Goal: Information Seeking & Learning: Learn about a topic

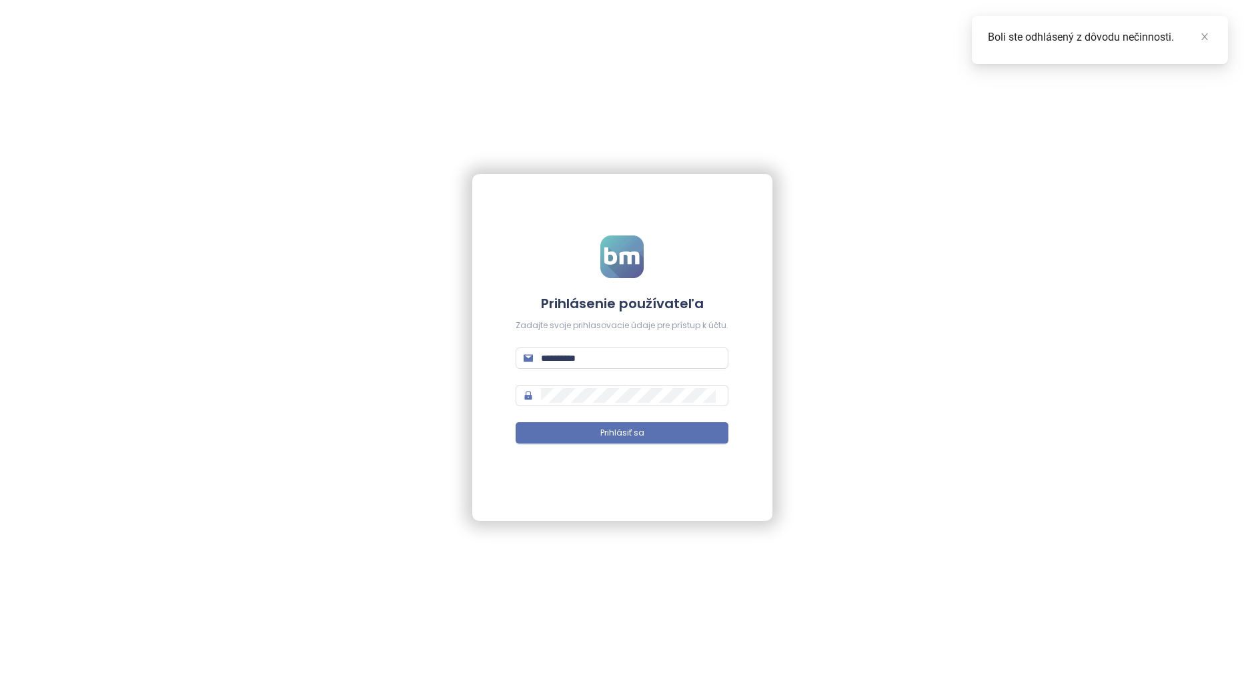
click at [660, 430] on button "Prihlásiť sa" at bounding box center [622, 432] width 213 height 21
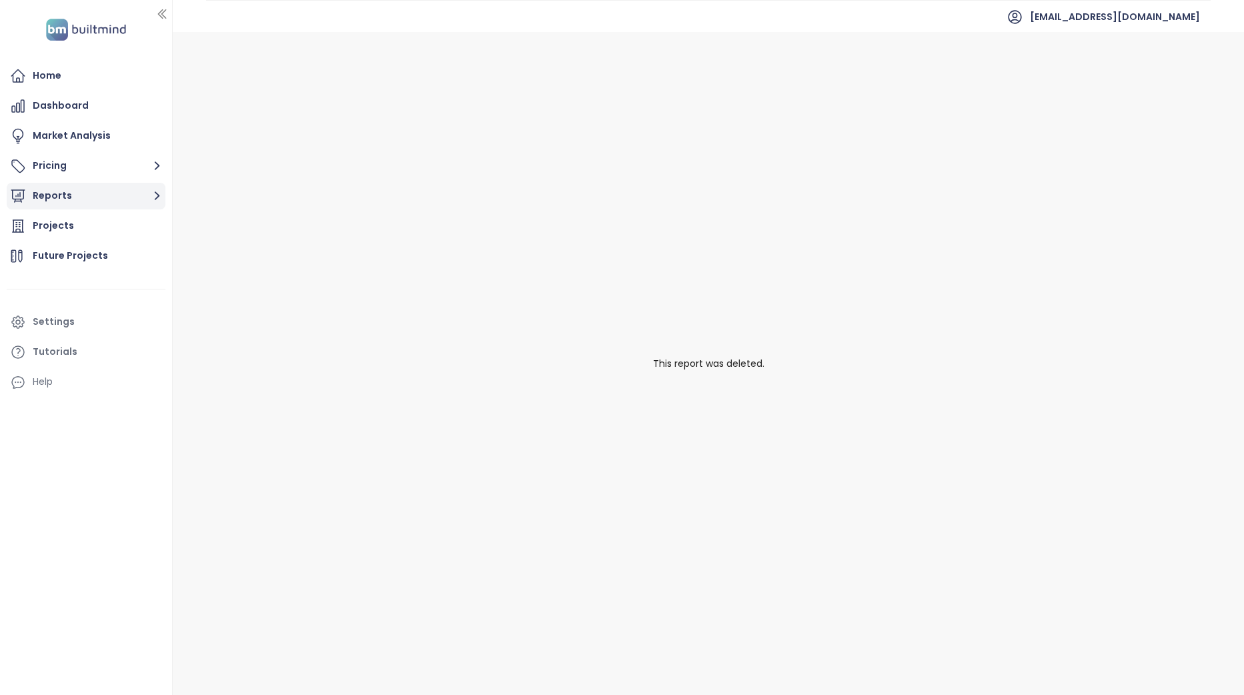
click at [92, 198] on button "Reports" at bounding box center [86, 196] width 159 height 27
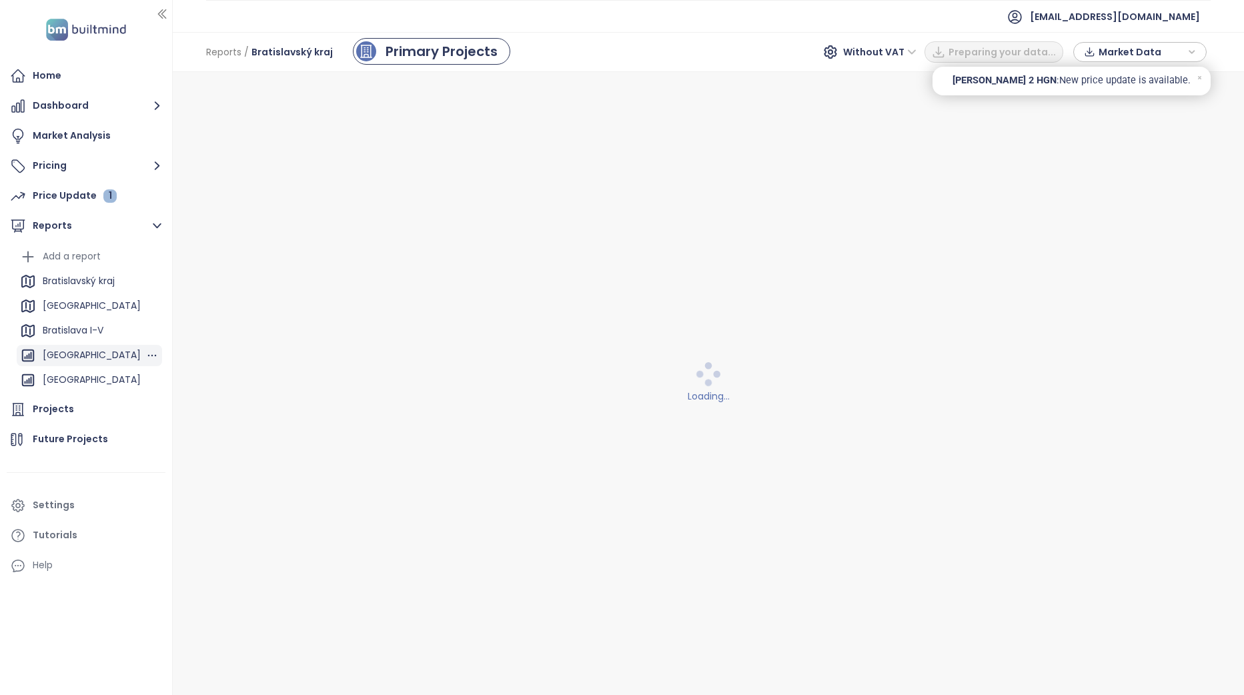
click at [91, 354] on div "[GEOGRAPHIC_DATA]" at bounding box center [92, 355] width 98 height 17
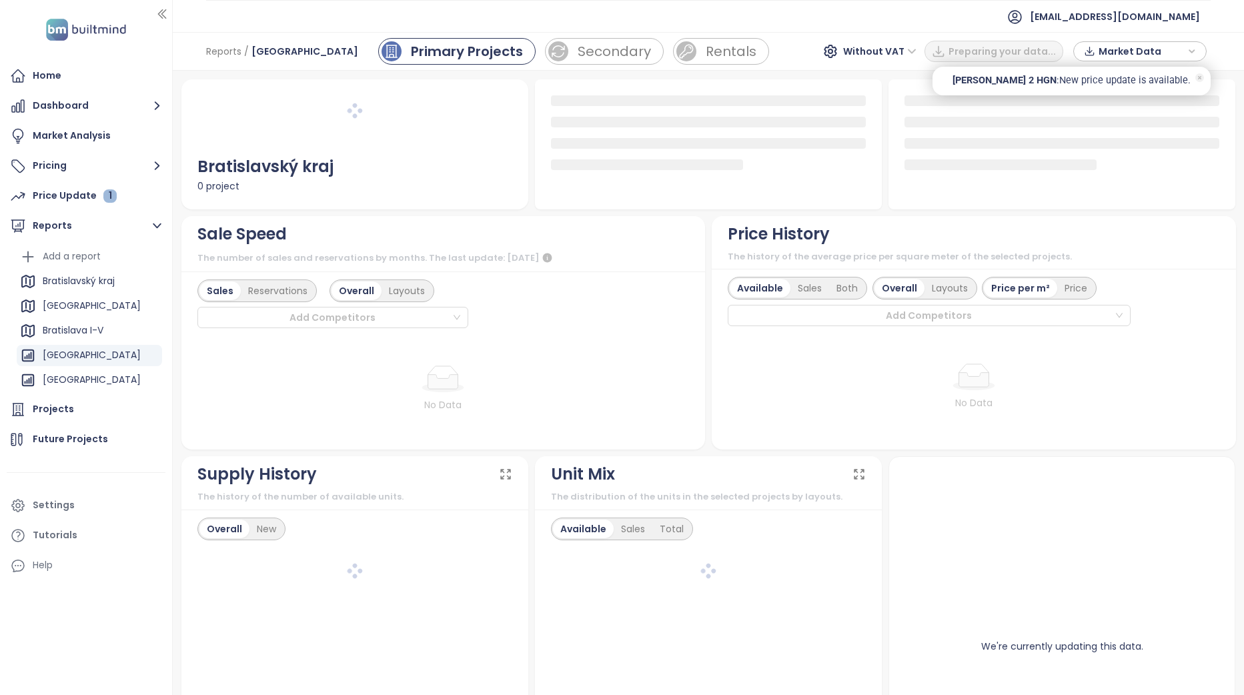
click at [1198, 80] on icon at bounding box center [1200, 77] width 9 height 9
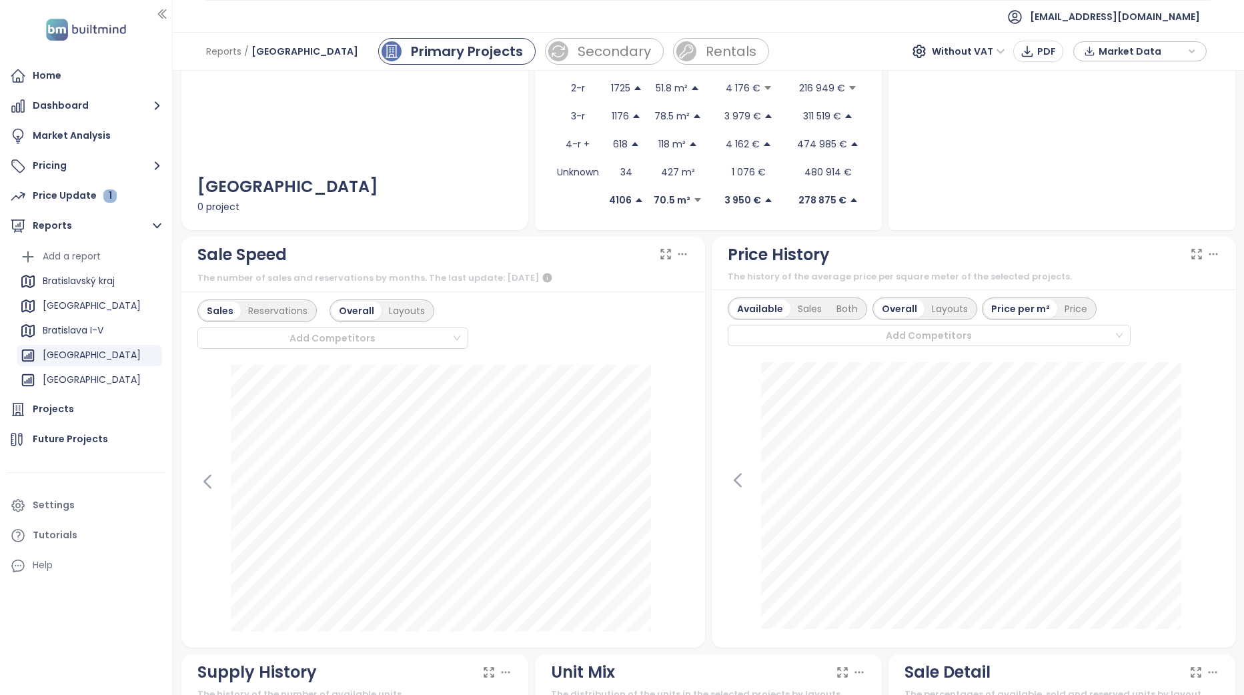
scroll to position [267, 0]
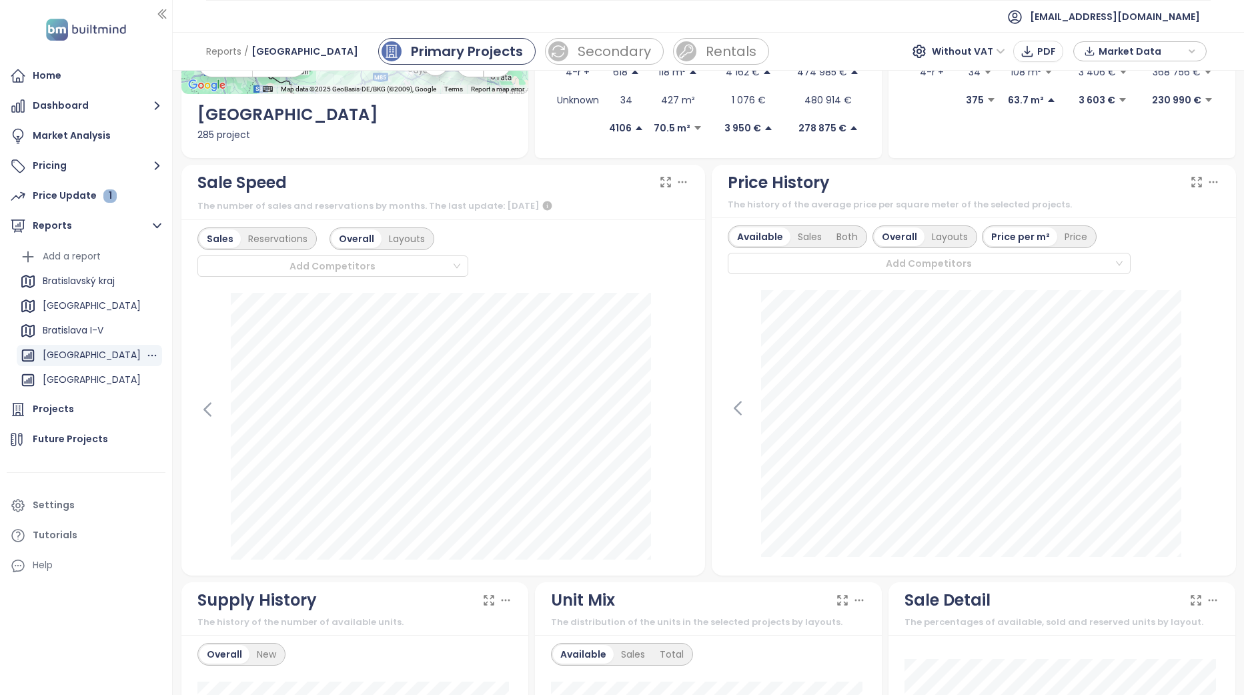
click at [122, 356] on div "[GEOGRAPHIC_DATA]" at bounding box center [89, 355] width 145 height 21
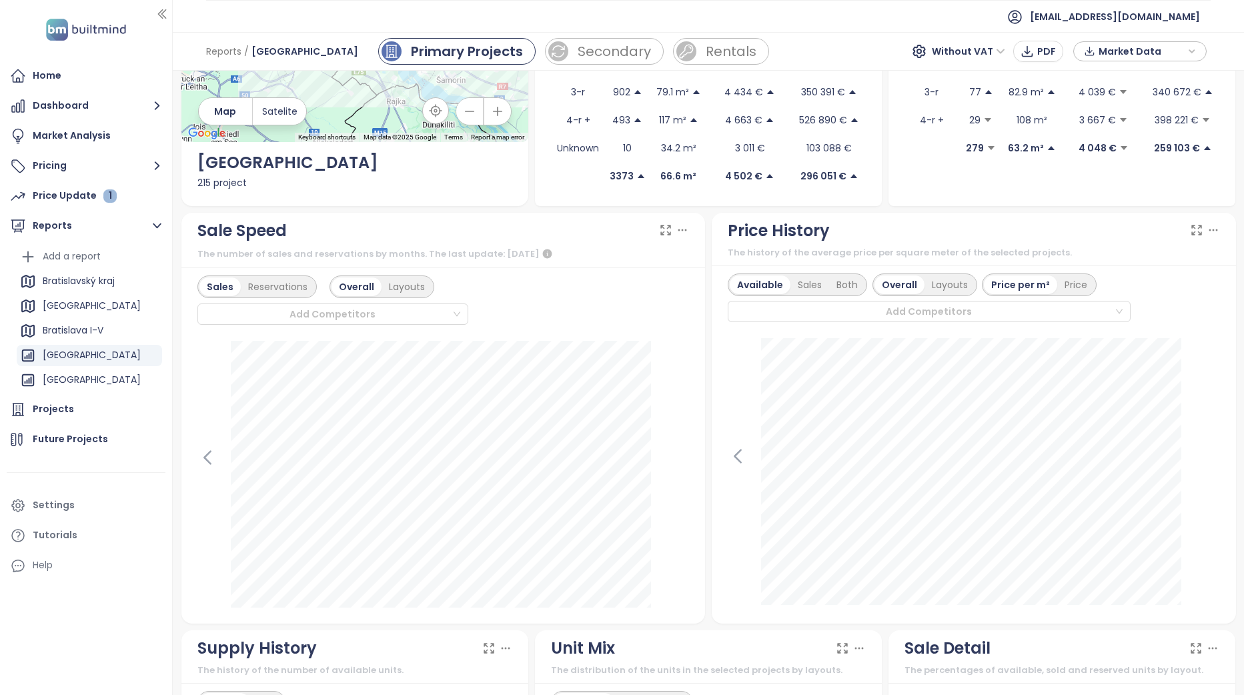
scroll to position [0, 0]
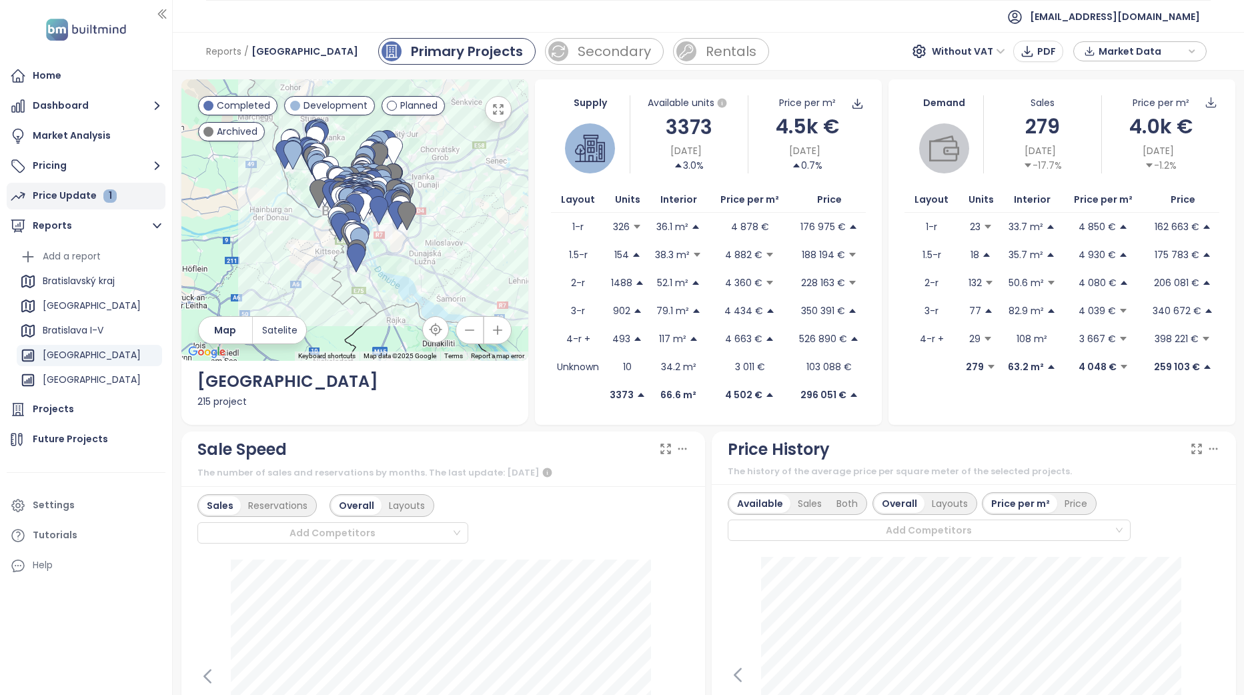
click at [119, 199] on div "Price Update 1" at bounding box center [86, 196] width 159 height 27
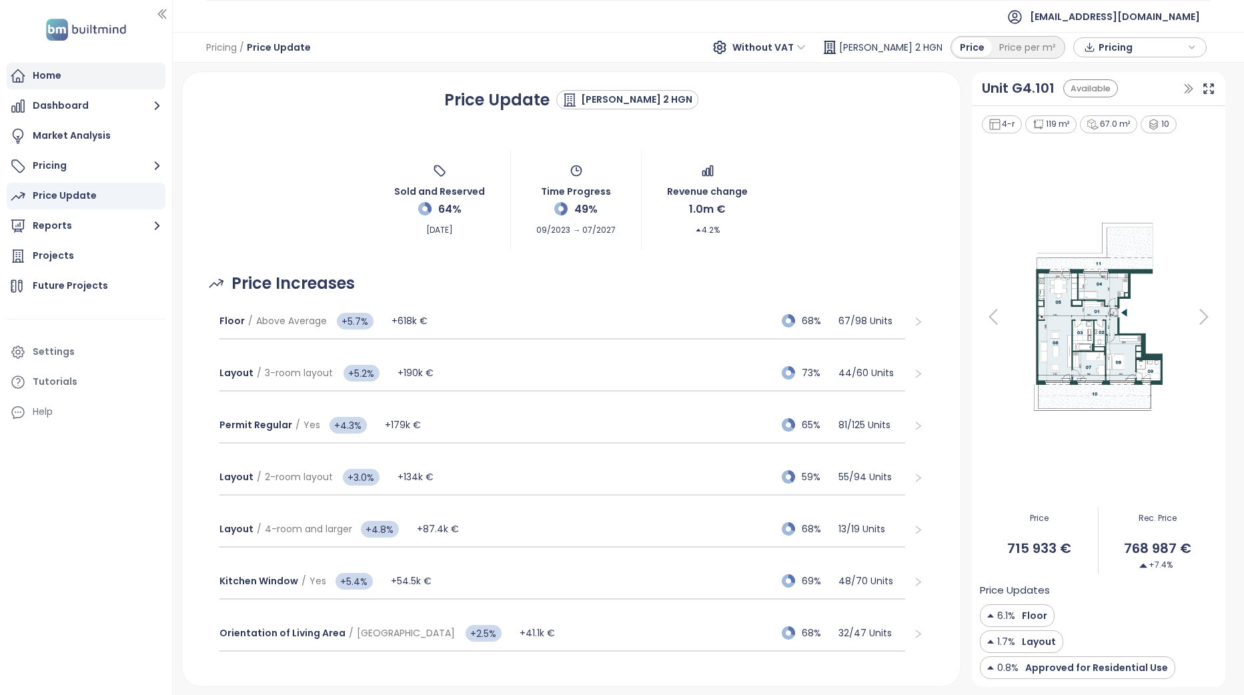
click at [67, 82] on div "Home" at bounding box center [86, 76] width 159 height 27
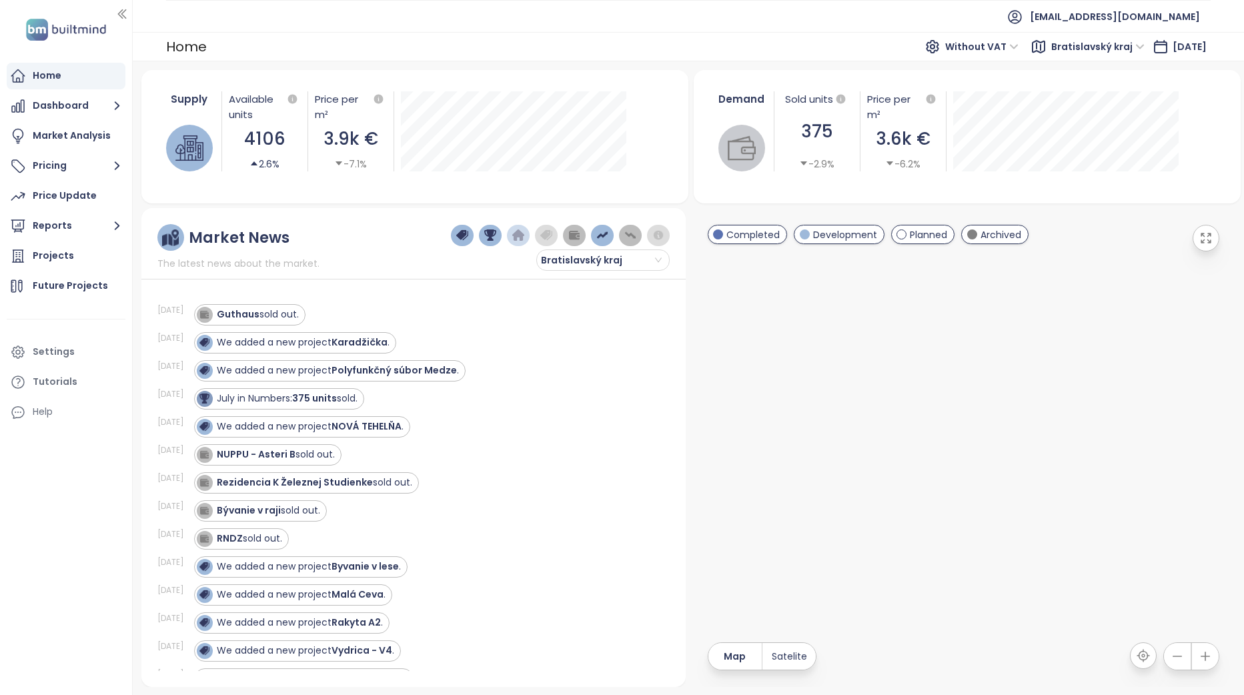
drag, startPoint x: 173, startPoint y: 237, endPoint x: 145, endPoint y: 250, distance: 30.8
click at [145, 250] on section "Home Dashboard Market Analysis Pricing Price Update Reports Projects Future Pro…" at bounding box center [622, 347] width 1244 height 695
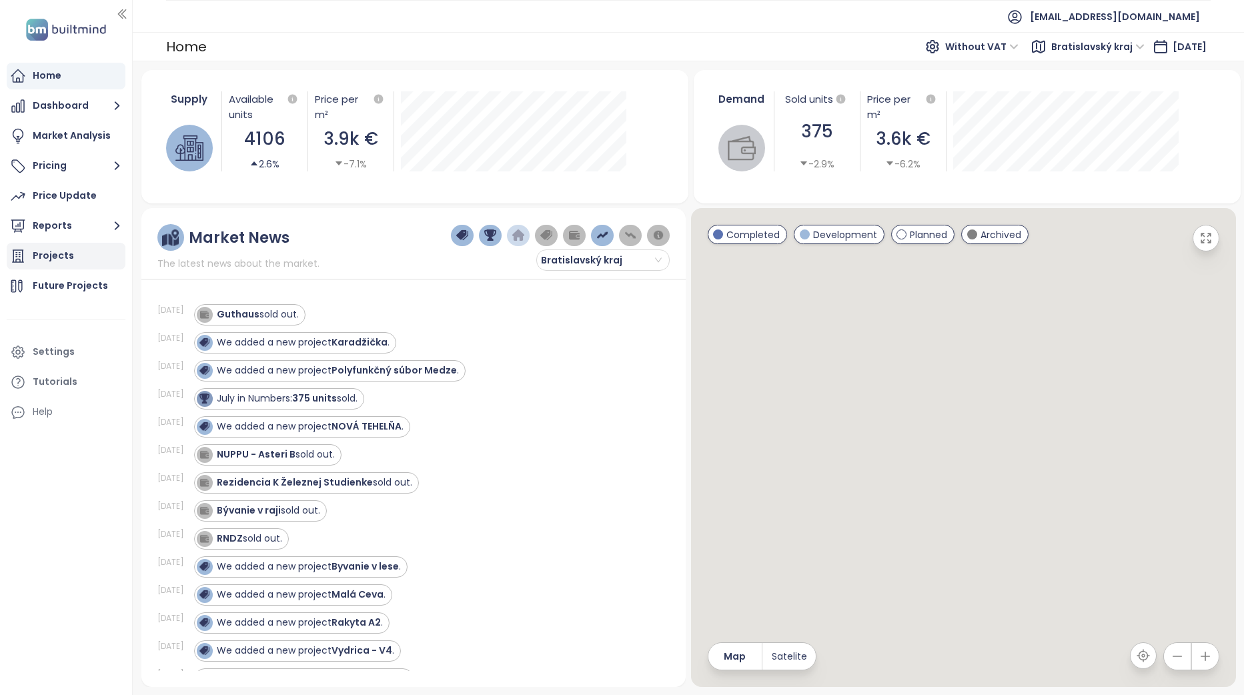
drag, startPoint x: 127, startPoint y: 264, endPoint x: 255, endPoint y: 242, distance: 129.3
click at [117, 265] on div "Home Dashboard Market Analysis Pricing Price Update Reports Projects Future Pro…" at bounding box center [66, 347] width 132 height 695
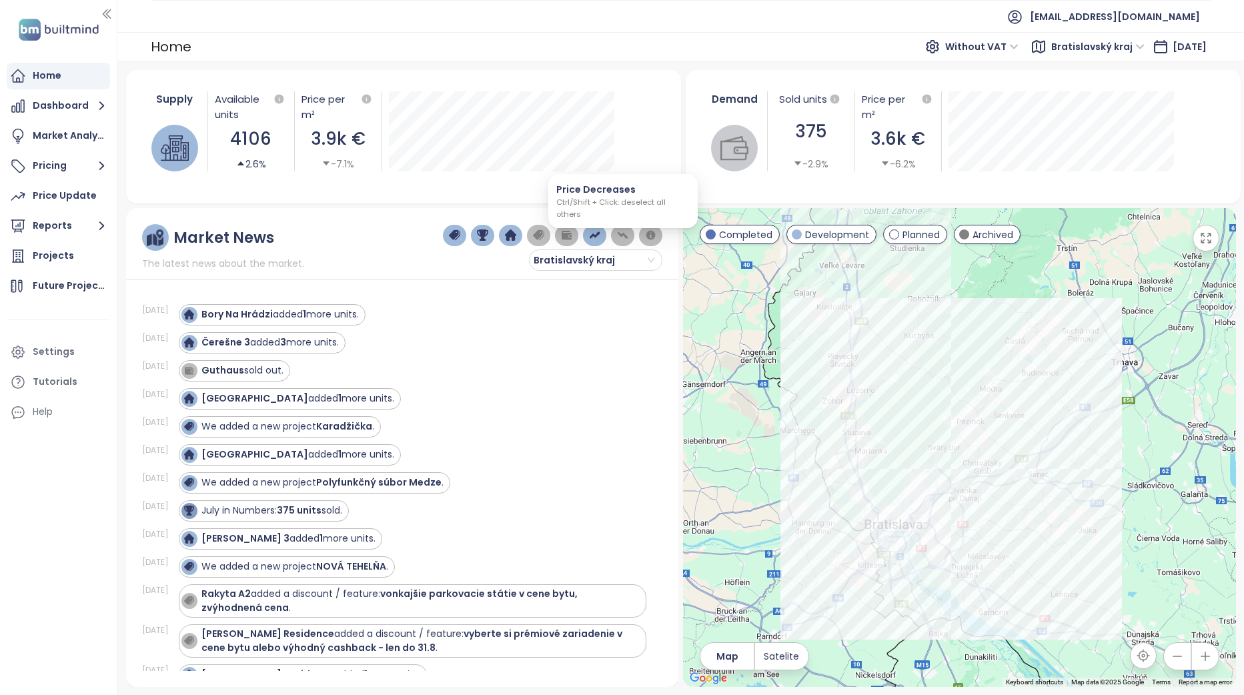
drag, startPoint x: 622, startPoint y: 234, endPoint x: 616, endPoint y: 277, distance: 43.1
click at [622, 234] on img "button" at bounding box center [623, 236] width 12 height 12
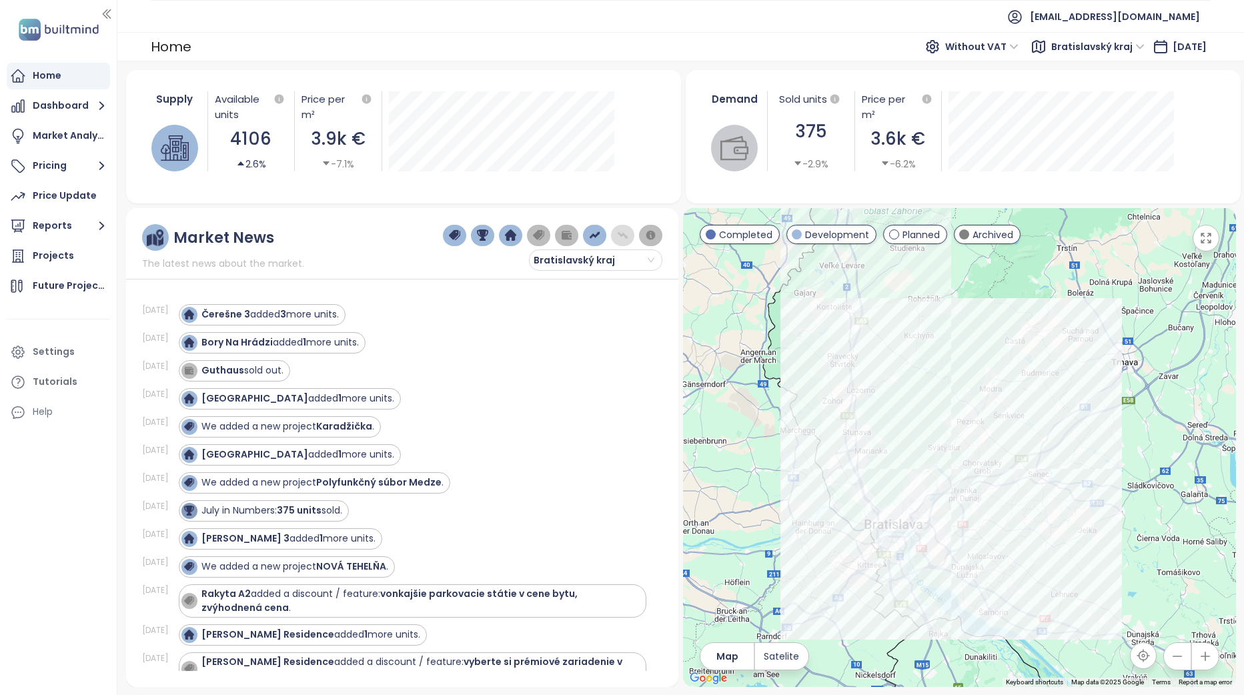
click at [622, 238] on img "button" at bounding box center [623, 236] width 12 height 12
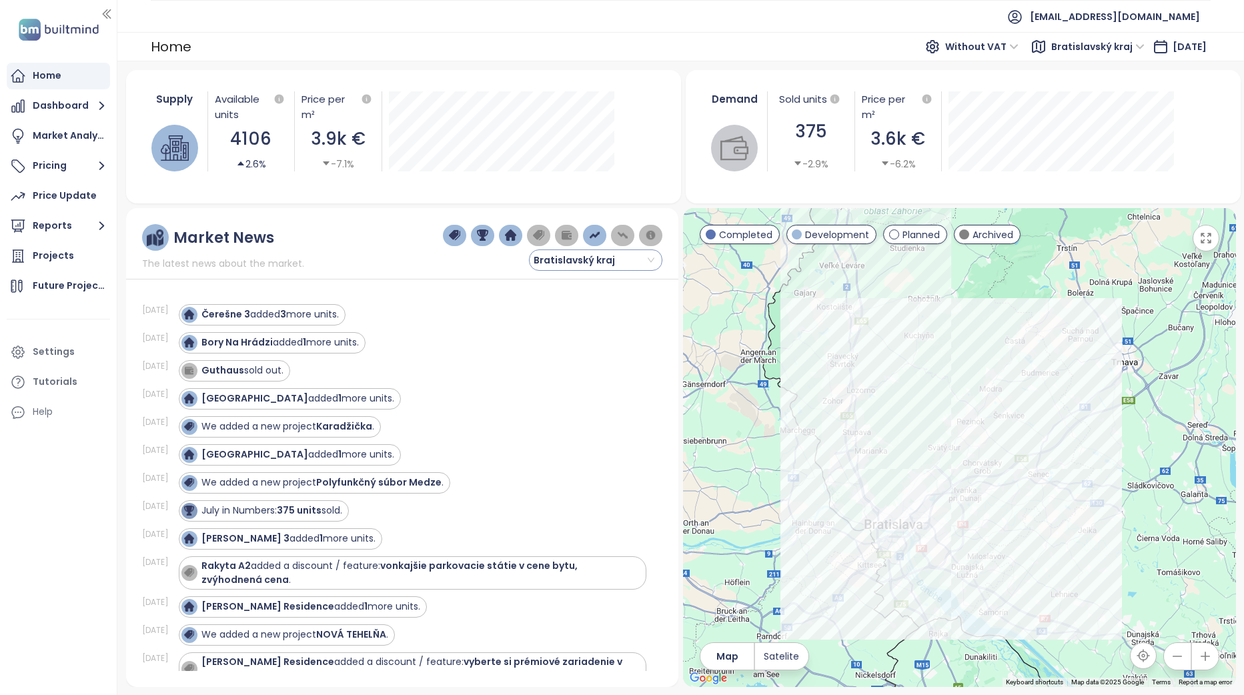
click at [661, 269] on div "Bratislavský kraj" at bounding box center [595, 260] width 133 height 21
click at [654, 261] on span "Bratislavský kraj" at bounding box center [594, 260] width 121 height 20
click at [392, 263] on div "Market News The latest news about the market. [GEOGRAPHIC_DATA]" at bounding box center [402, 247] width 520 height 47
drag, startPoint x: 114, startPoint y: 145, endPoint x: 119, endPoint y: 156, distance: 11.7
click at [119, 156] on div at bounding box center [117, 347] width 7 height 695
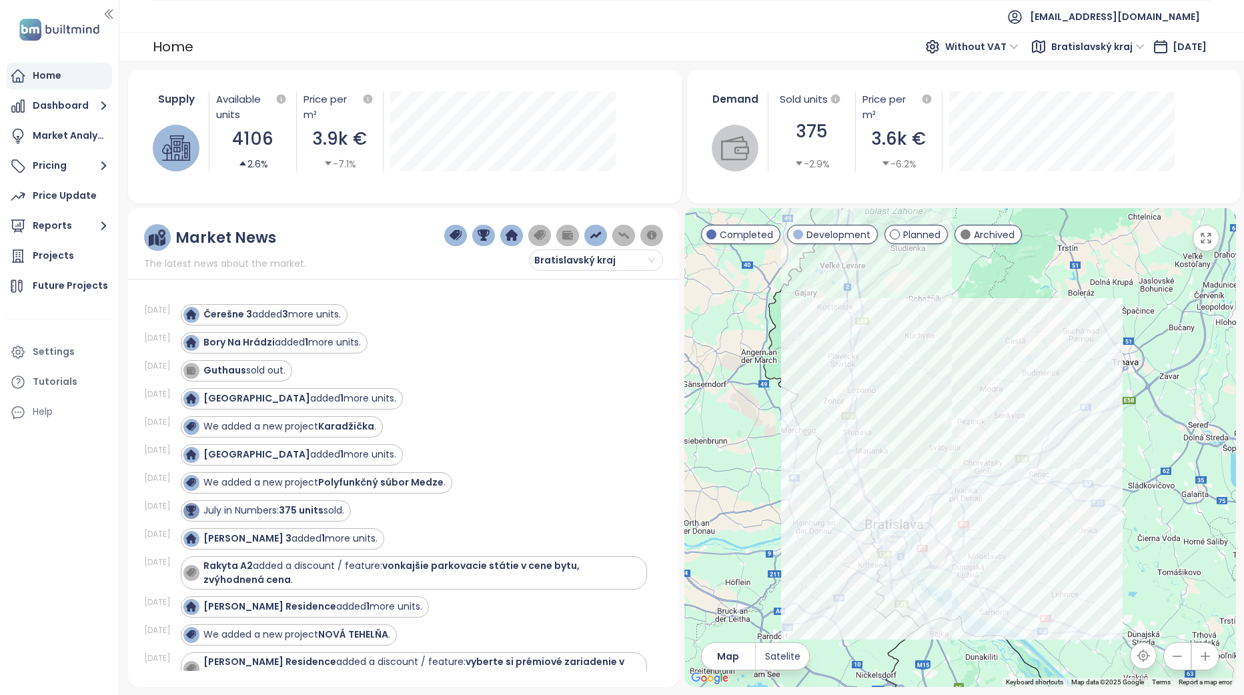
click at [121, 156] on div at bounding box center [118, 347] width 7 height 695
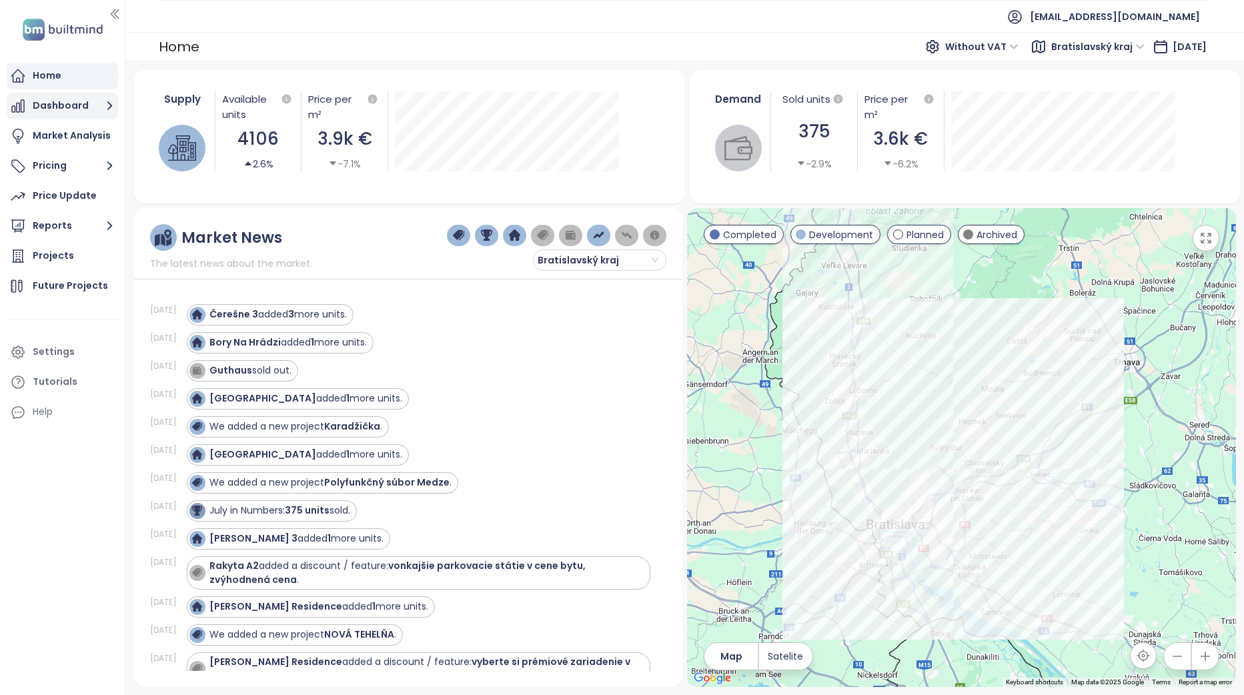
click at [87, 106] on button "Dashboard" at bounding box center [62, 106] width 111 height 27
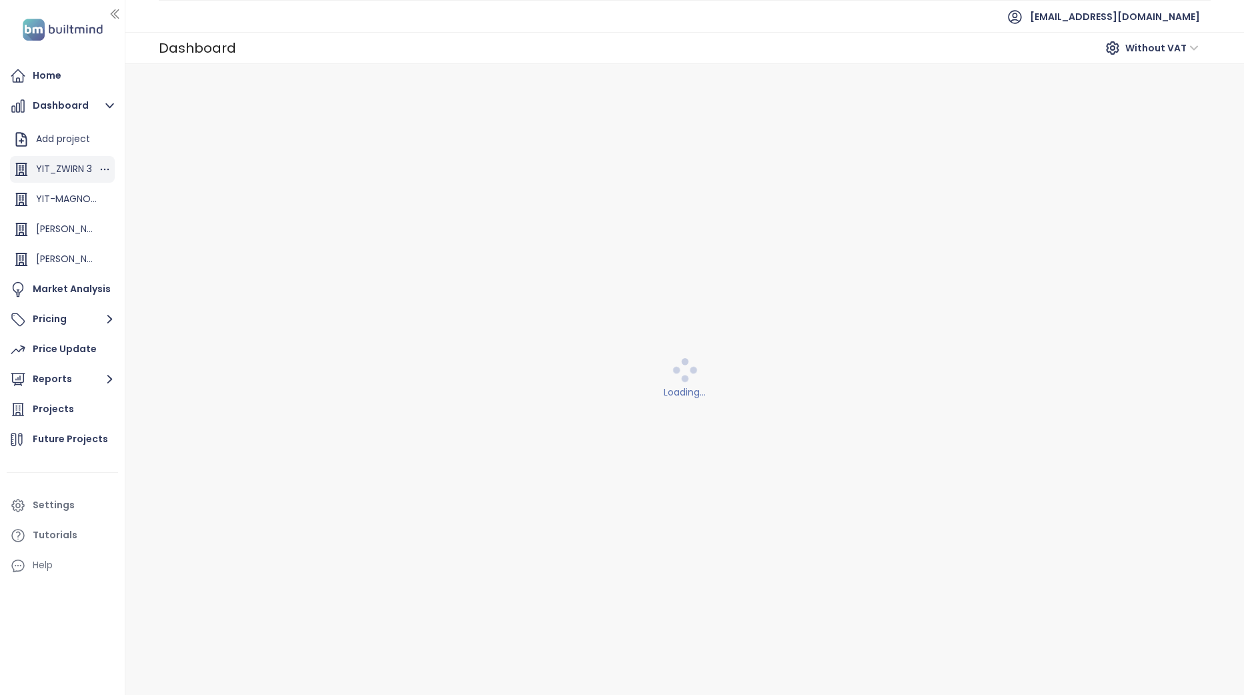
click at [63, 170] on div "YIT_ZWIRN 3" at bounding box center [64, 169] width 56 height 17
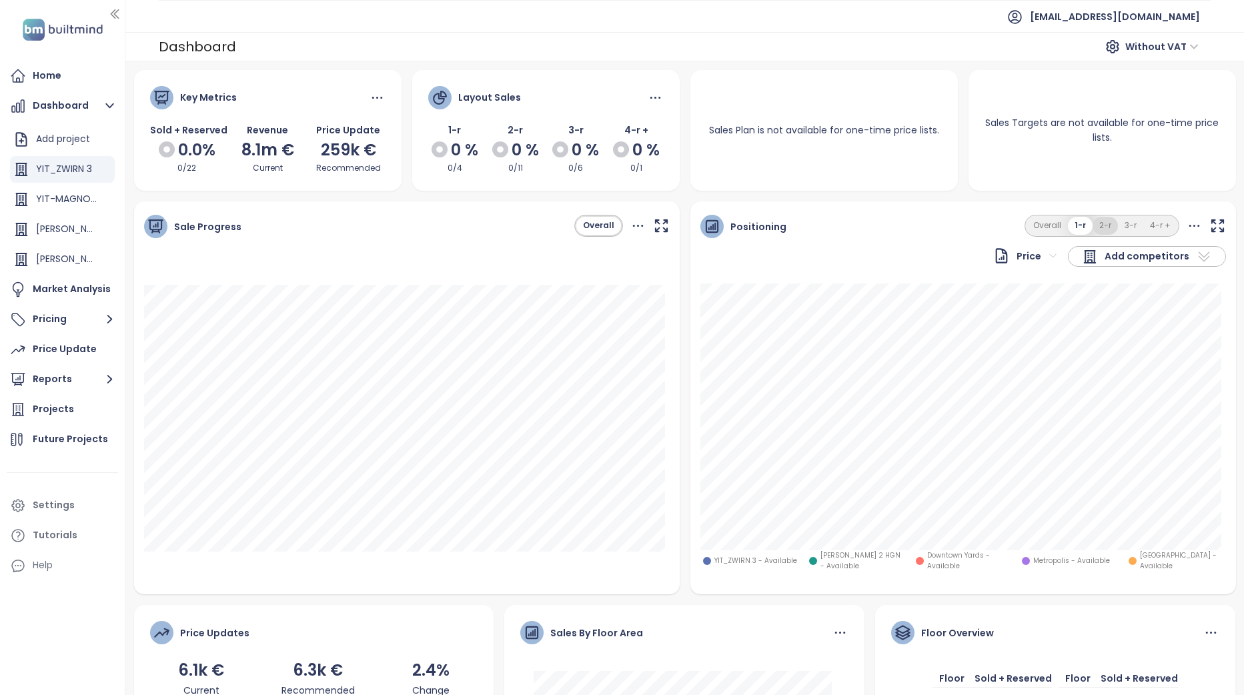
click at [1093, 230] on button "2-r" at bounding box center [1105, 226] width 25 height 18
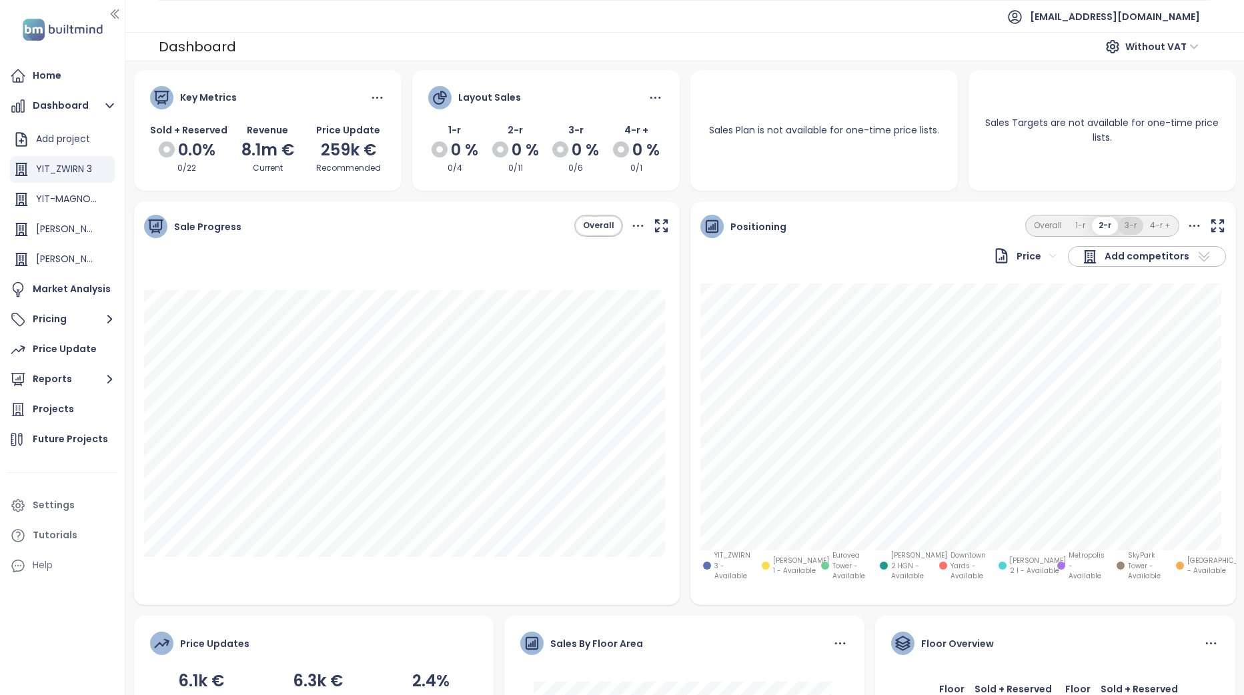
click at [1124, 226] on button "3-r" at bounding box center [1130, 226] width 25 height 18
click at [1144, 224] on button "4-r +" at bounding box center [1161, 226] width 34 height 18
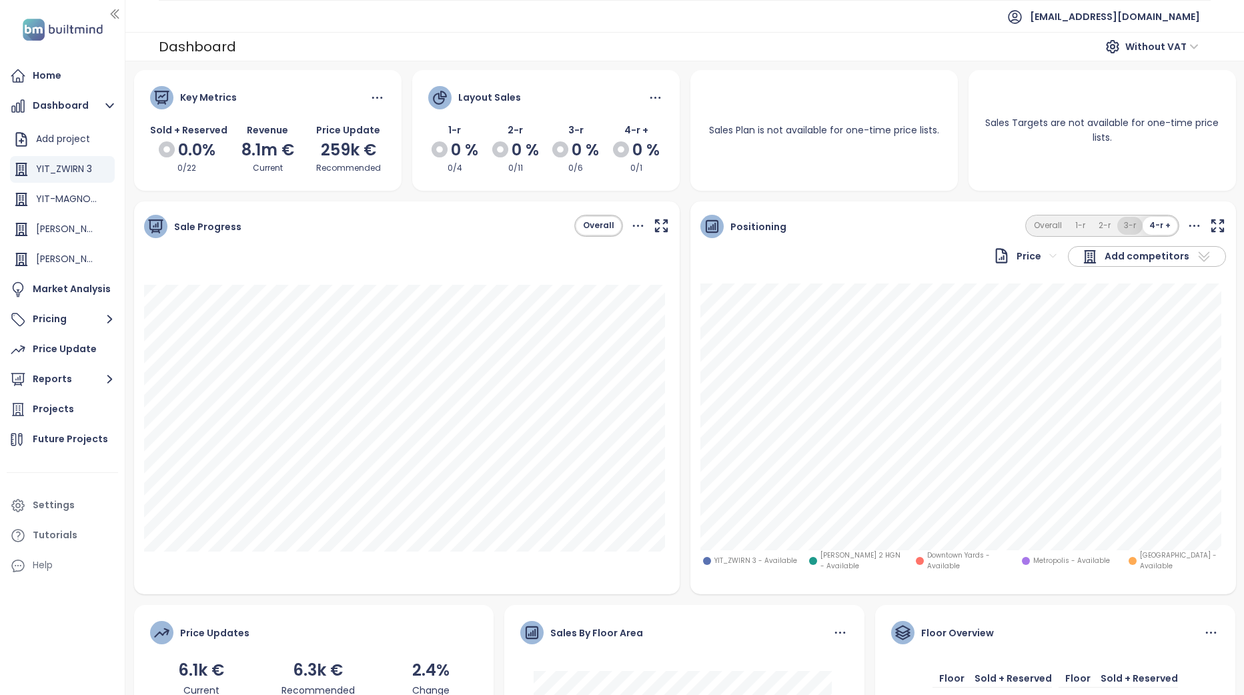
drag, startPoint x: 1128, startPoint y: 228, endPoint x: 1118, endPoint y: 227, distance: 10.1
click at [1127, 228] on button "3-r" at bounding box center [1130, 226] width 25 height 18
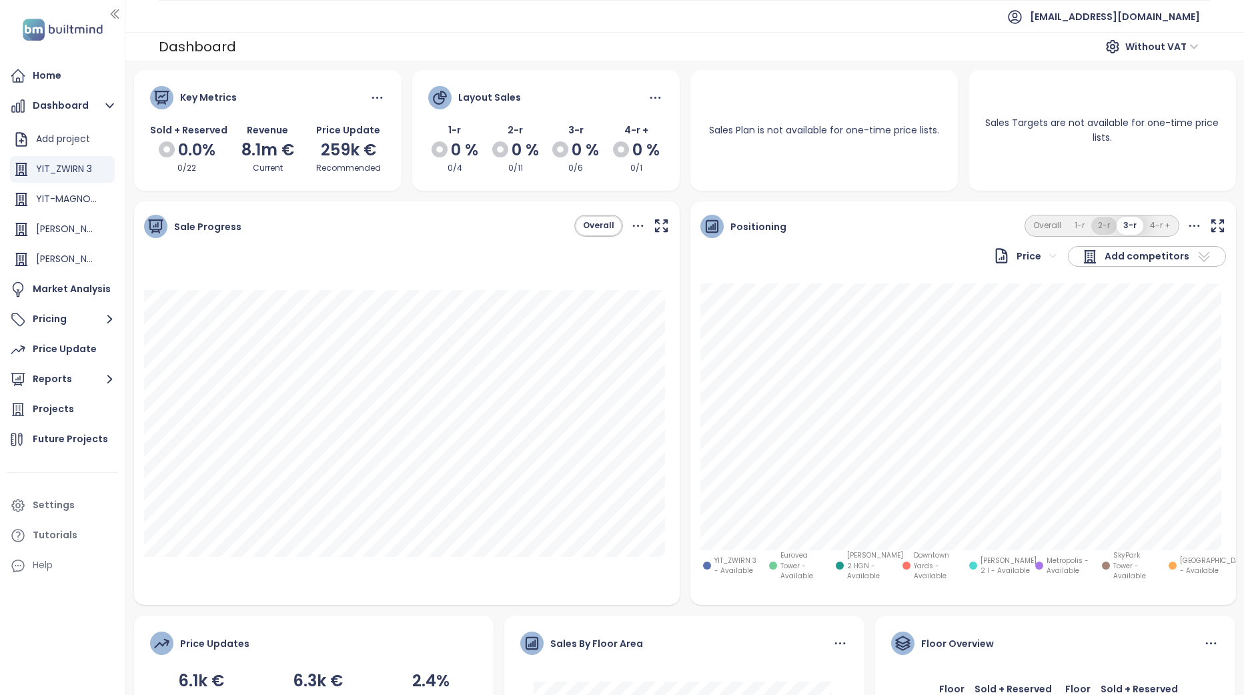
click at [1095, 228] on button "2-r" at bounding box center [1104, 226] width 25 height 18
click at [1072, 230] on button "1-r" at bounding box center [1080, 226] width 23 height 18
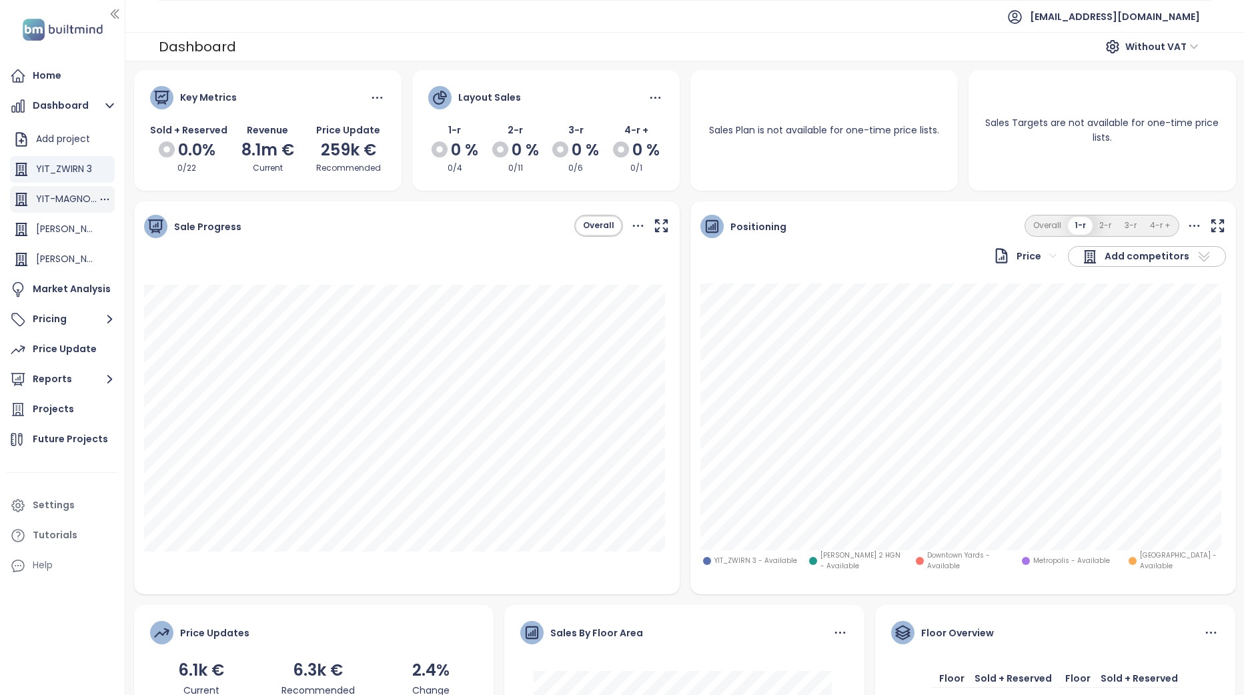
click at [61, 192] on div "YIT-MAGNOLIA_4_startup pricelist" at bounding box center [67, 199] width 62 height 17
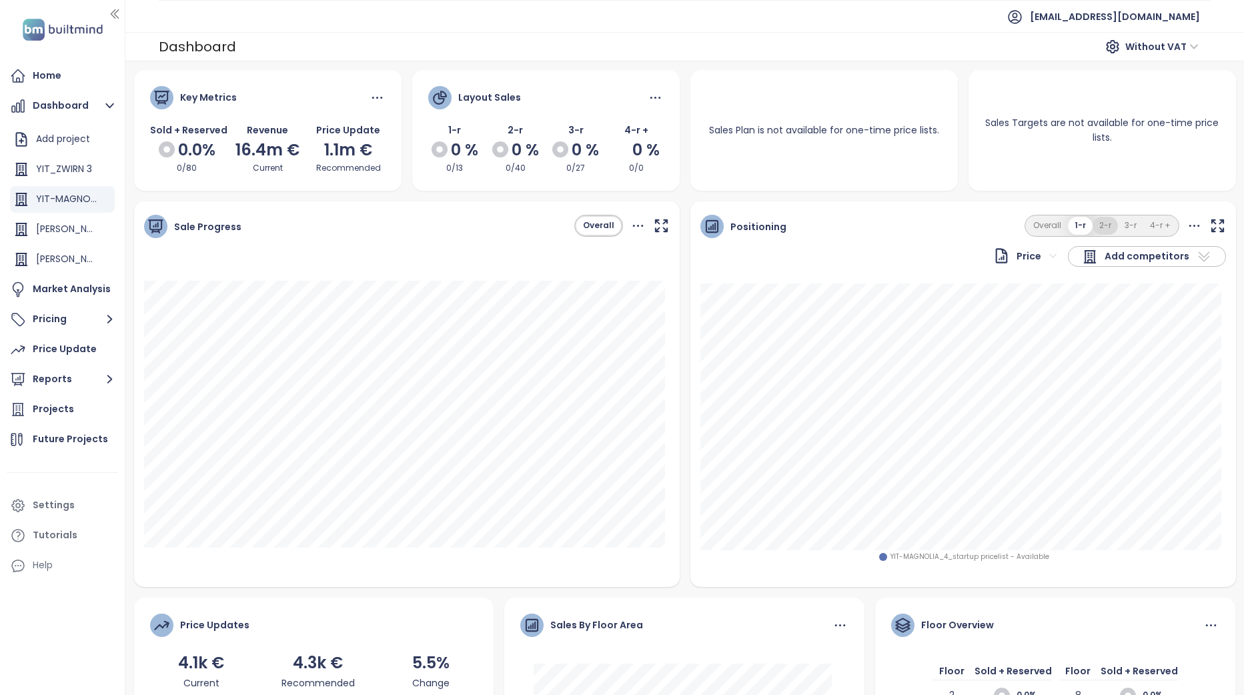
click at [1098, 225] on button "2-r" at bounding box center [1105, 226] width 25 height 18
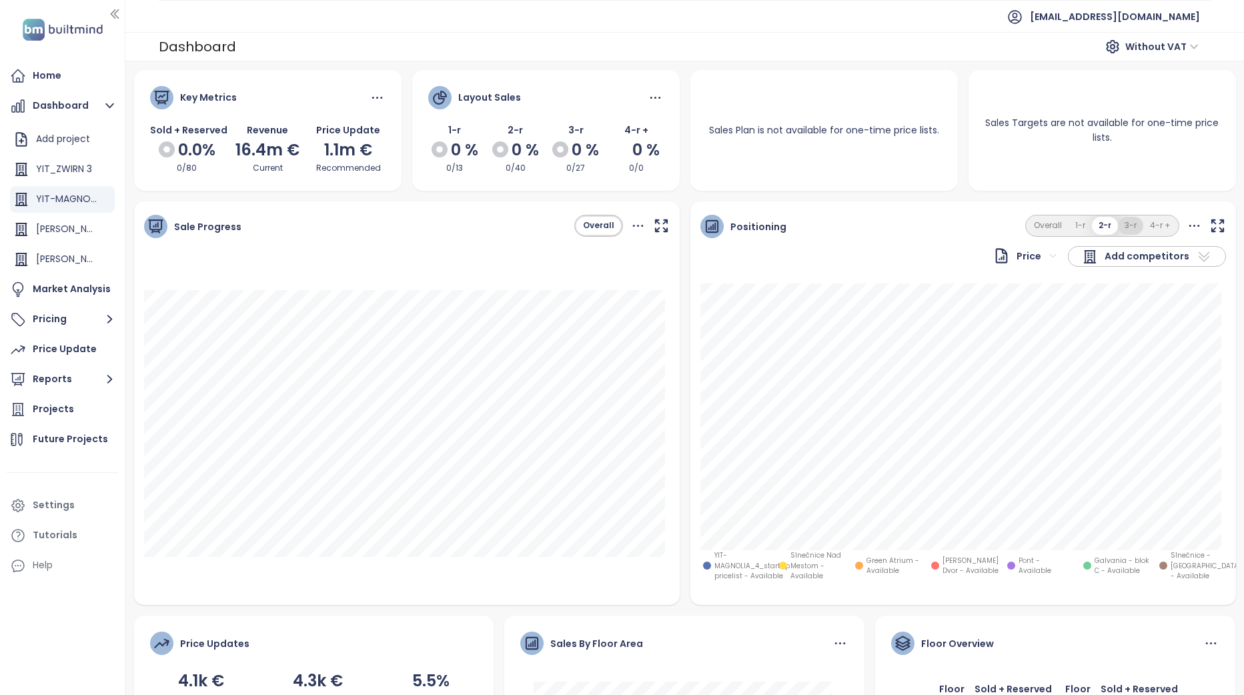
click at [1118, 226] on button "3-r" at bounding box center [1130, 226] width 25 height 18
click at [1144, 220] on button "4-r +" at bounding box center [1161, 226] width 34 height 18
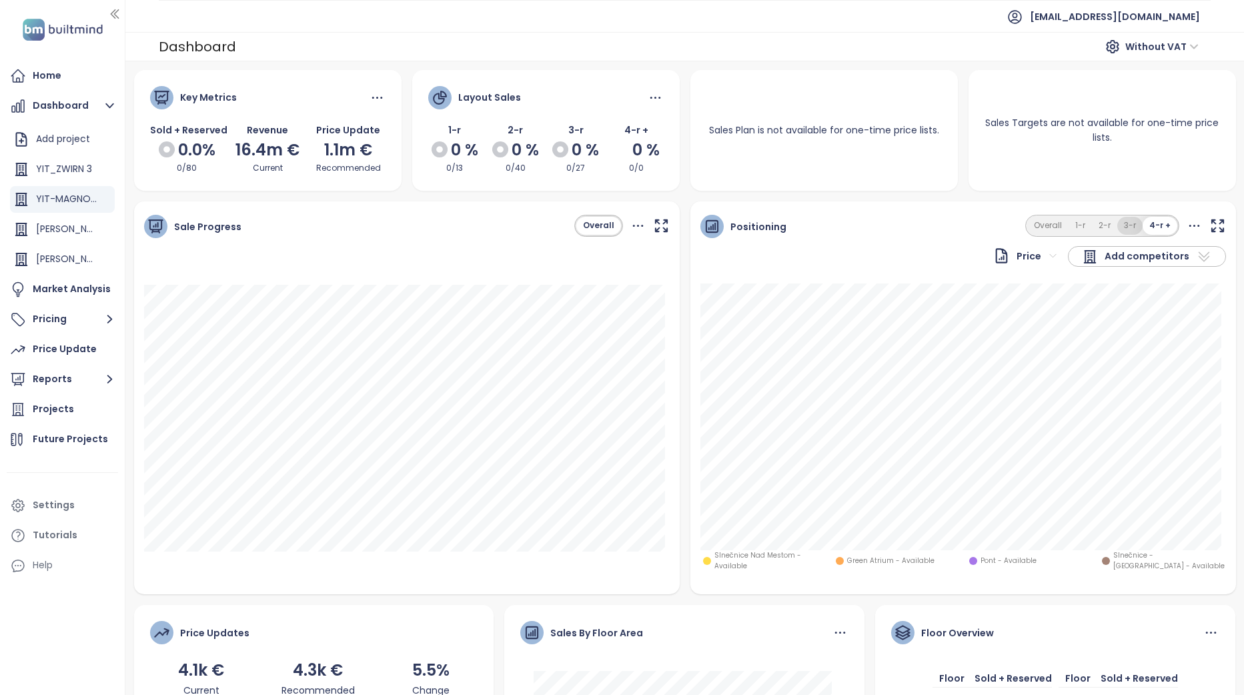
click at [1125, 220] on button "3-r" at bounding box center [1130, 226] width 25 height 18
